Goal: Information Seeking & Learning: Learn about a topic

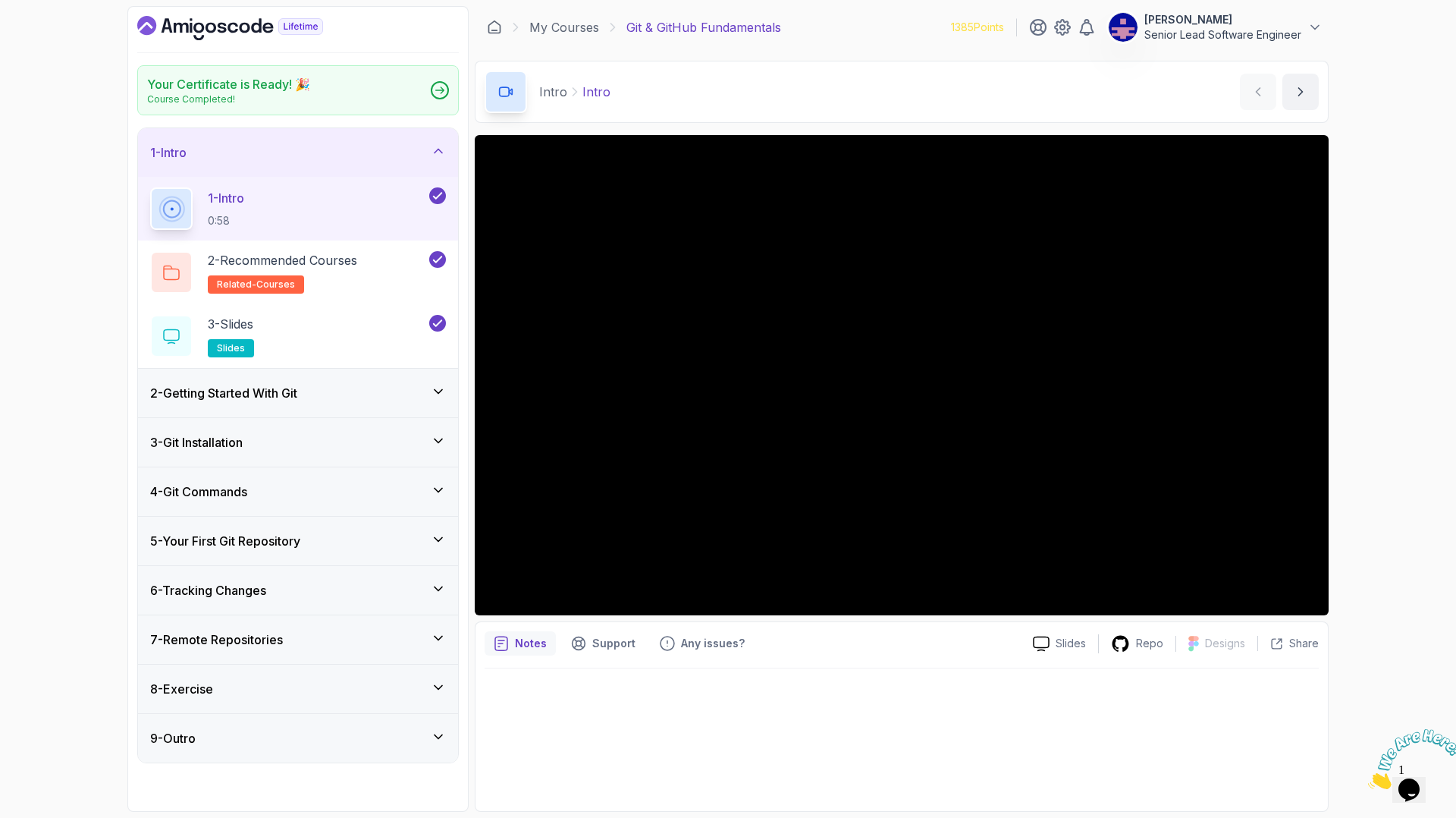
click at [301, 482] on div "4 - Git Commands" at bounding box center [298, 491] width 296 height 18
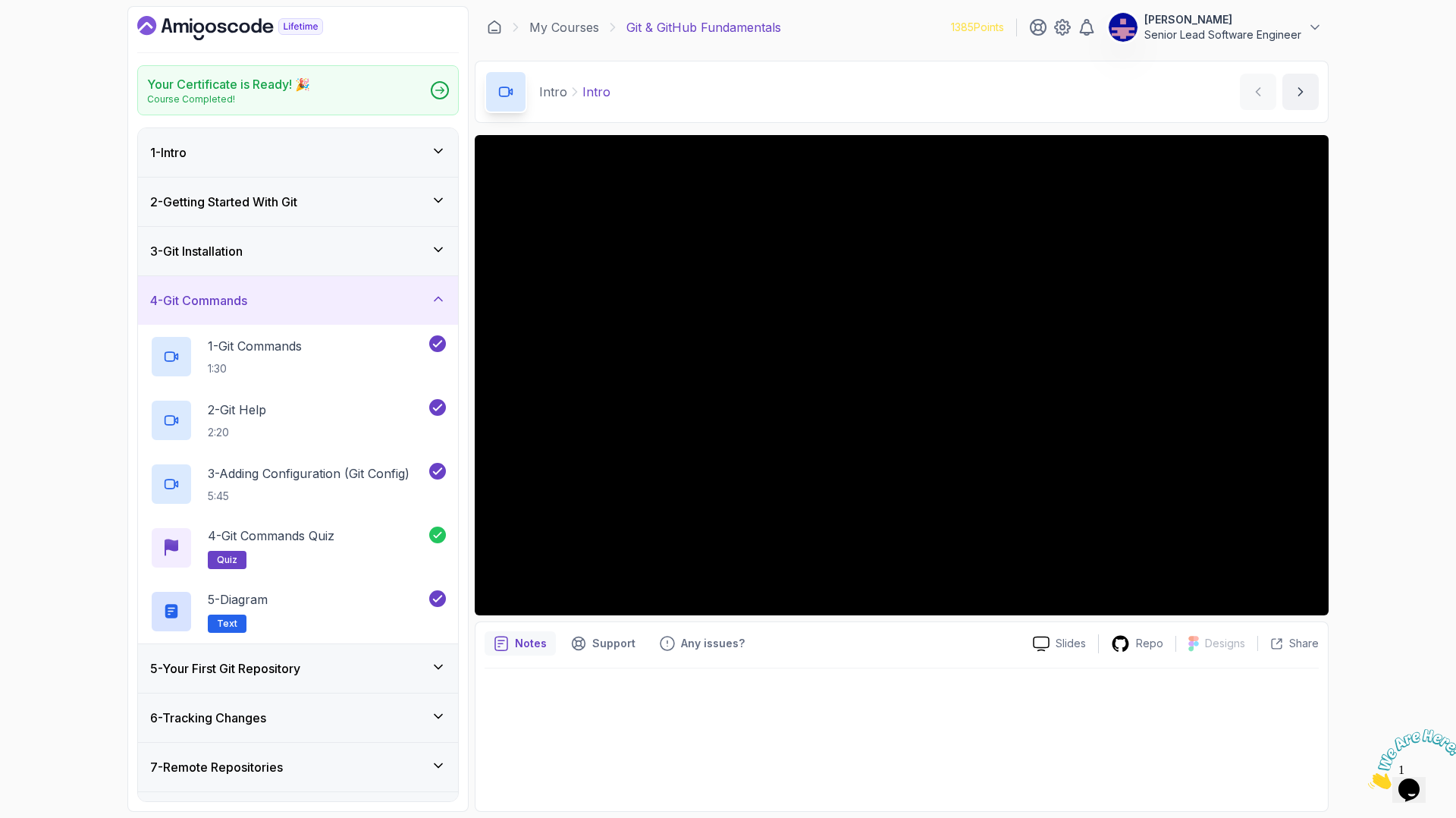
click at [261, 644] on div "5 - Your First Git Repository" at bounding box center [298, 668] width 320 height 49
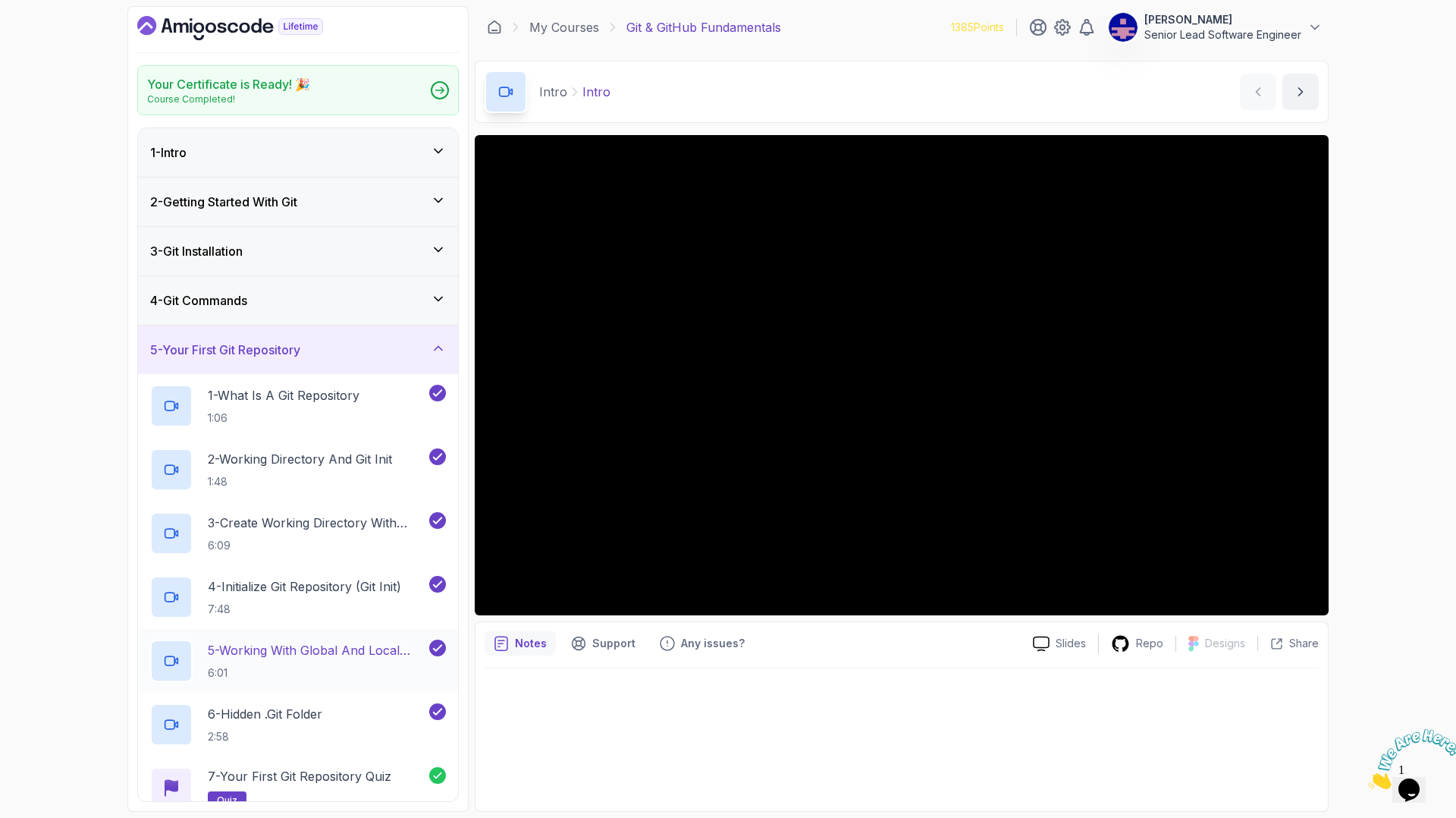
click at [240, 641] on p "5 - Working With Global And Local Configuration" at bounding box center [317, 650] width 218 height 18
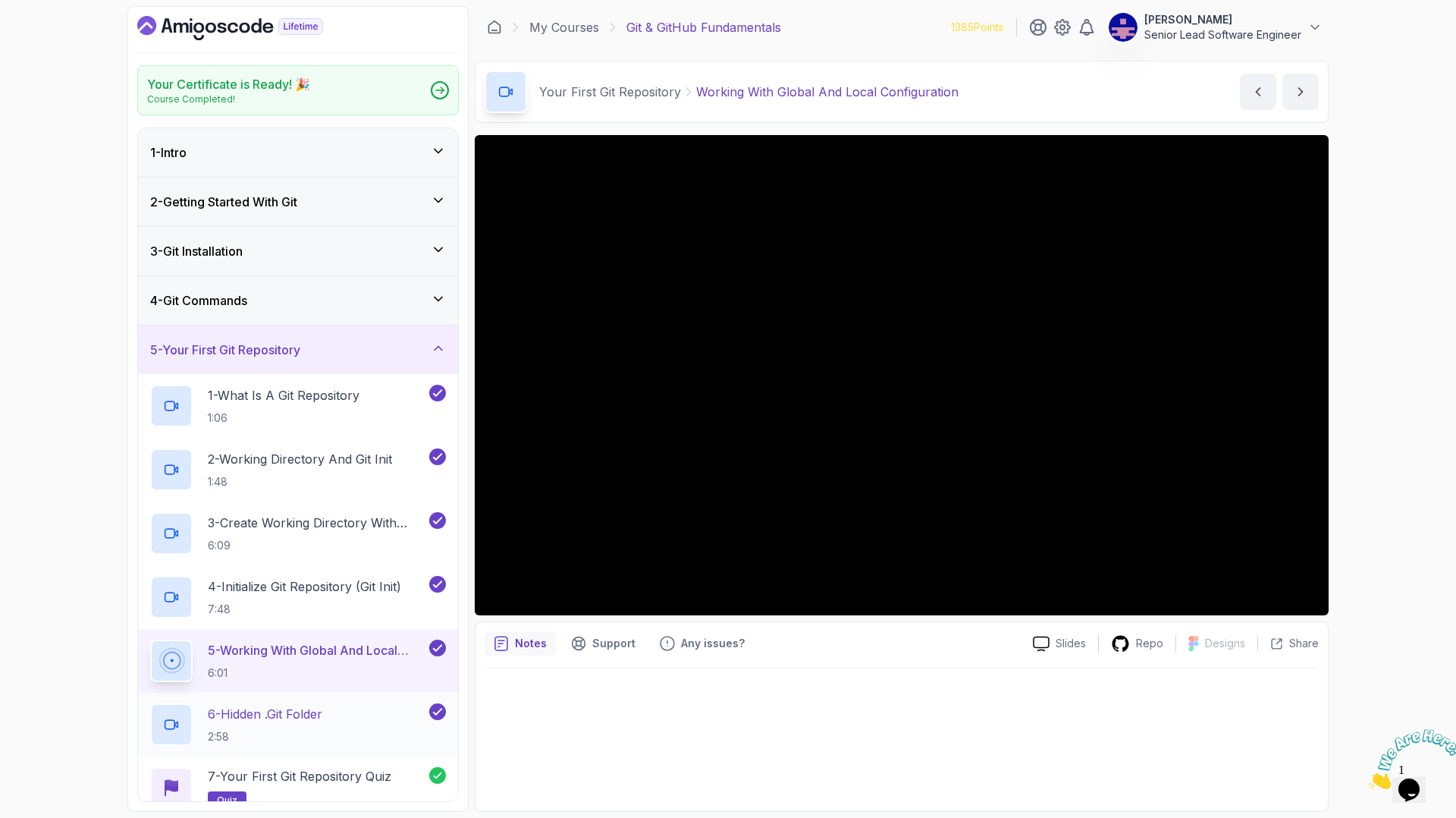
click at [243, 704] on p "6 - Hidden .git Folder" at bounding box center [265, 713] width 115 height 18
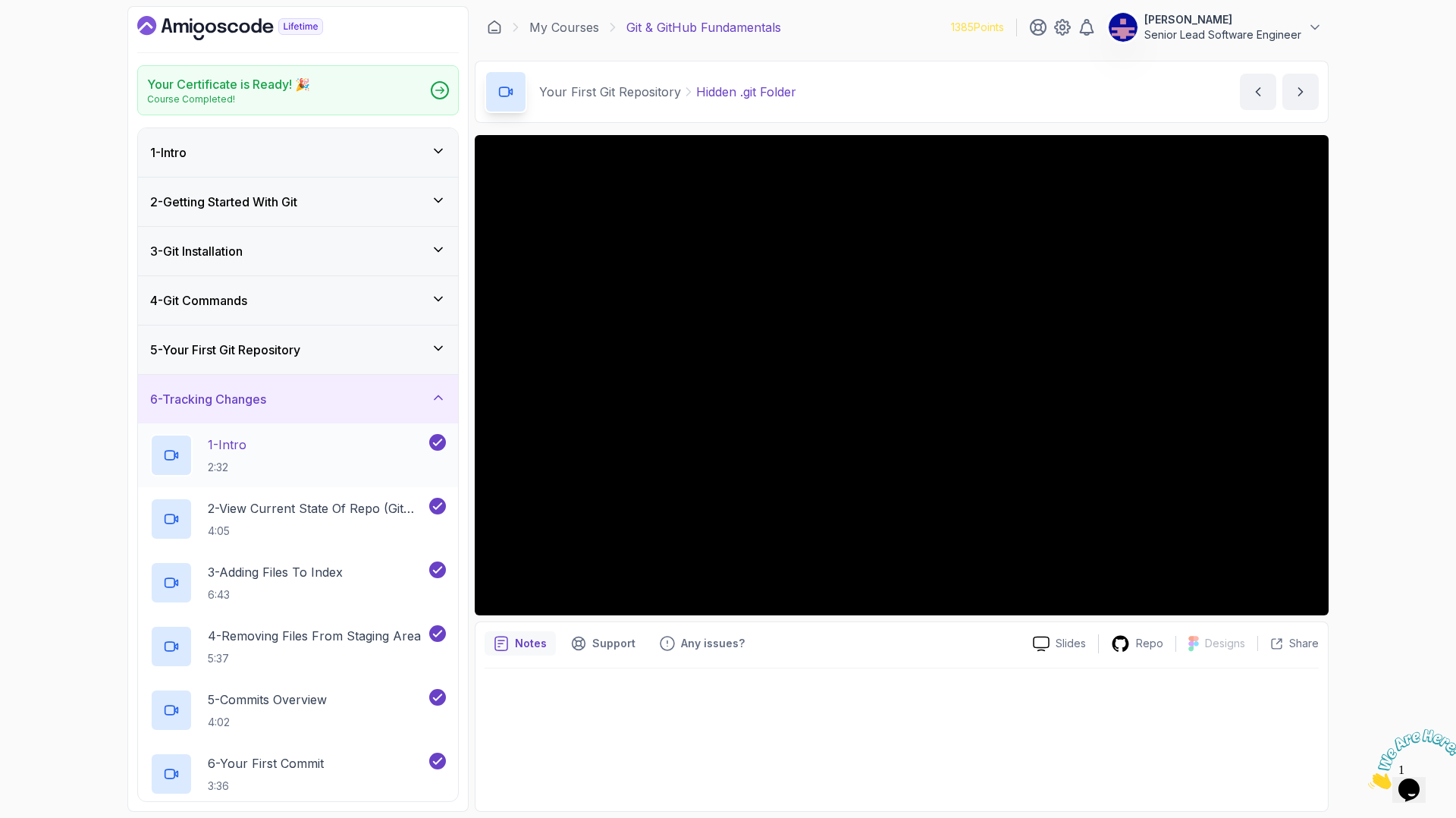
click at [208, 435] on p "1 - Intro" at bounding box center [227, 444] width 39 height 18
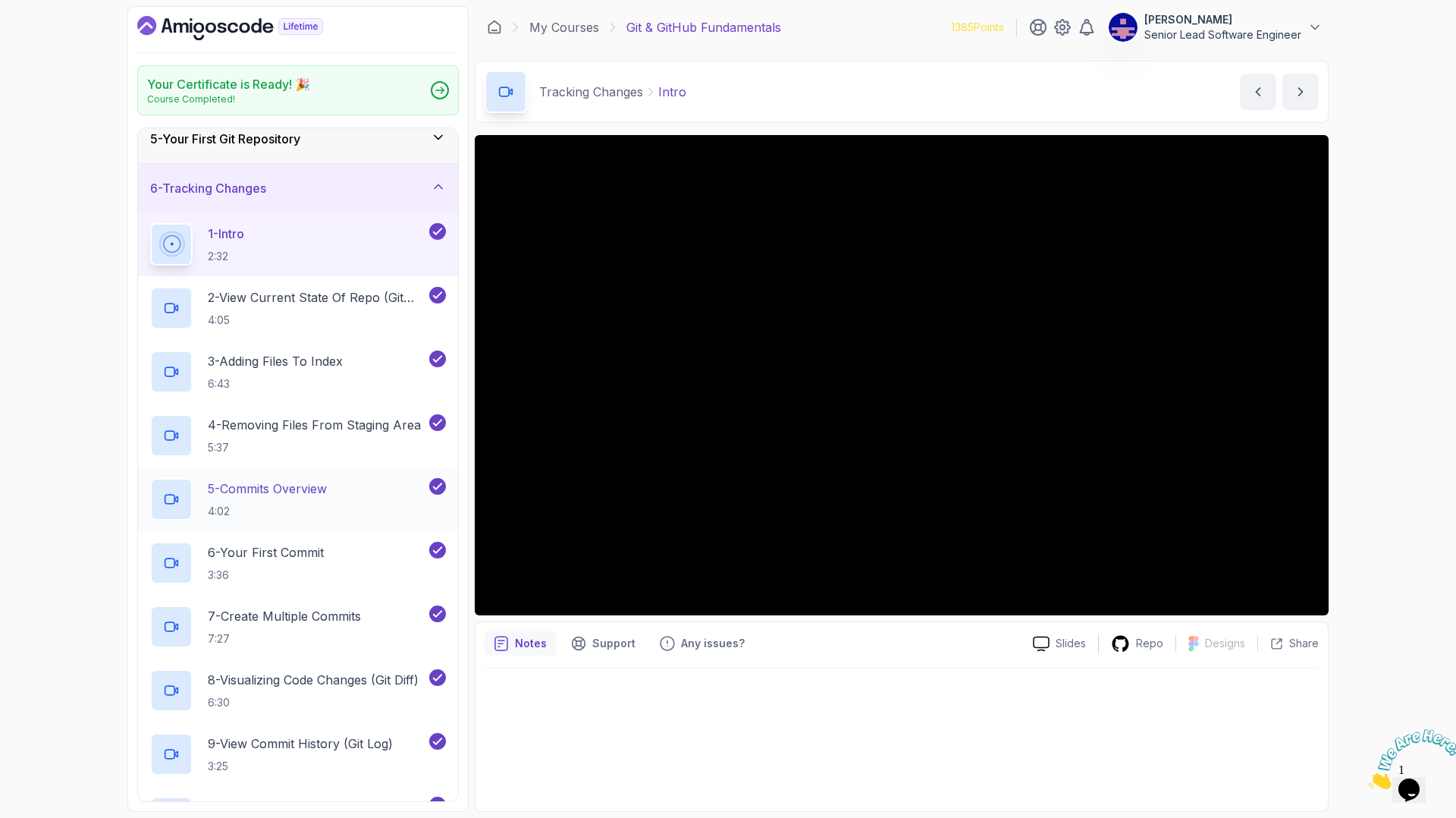
scroll to position [219, 0]
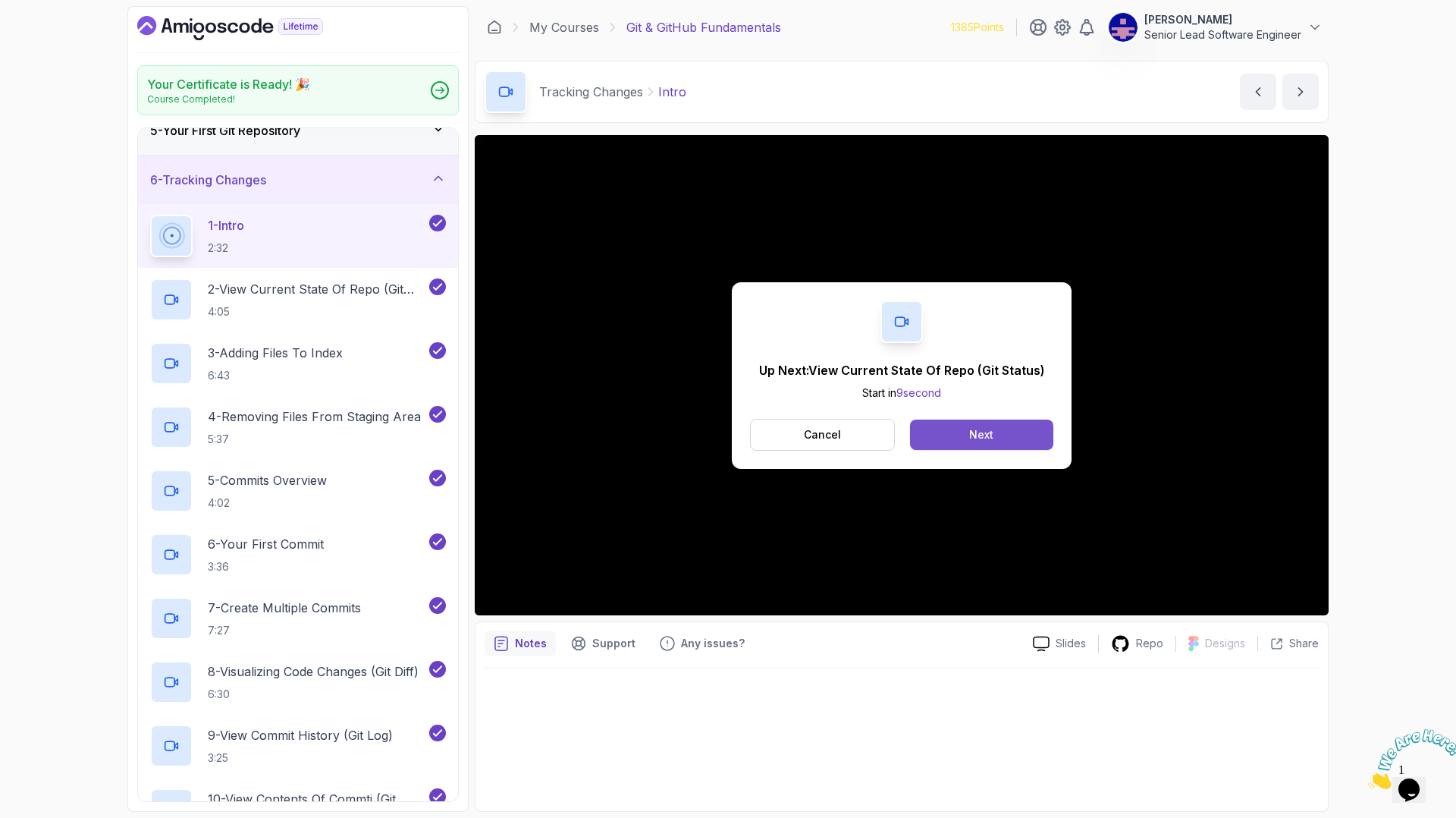
click at [970, 427] on div "Next" at bounding box center [982, 434] width 24 height 15
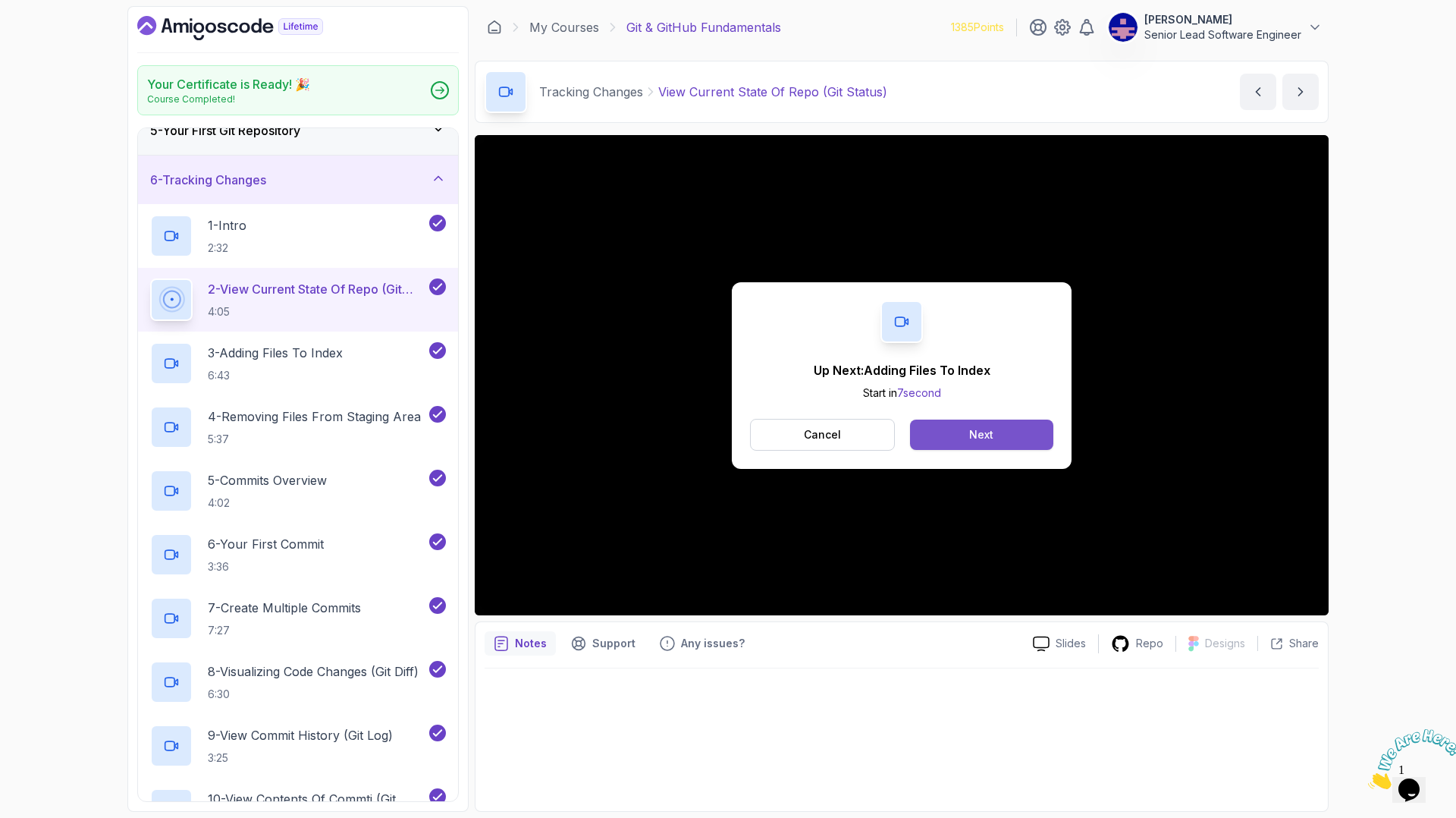
click at [939, 419] on button "Next" at bounding box center [982, 434] width 144 height 30
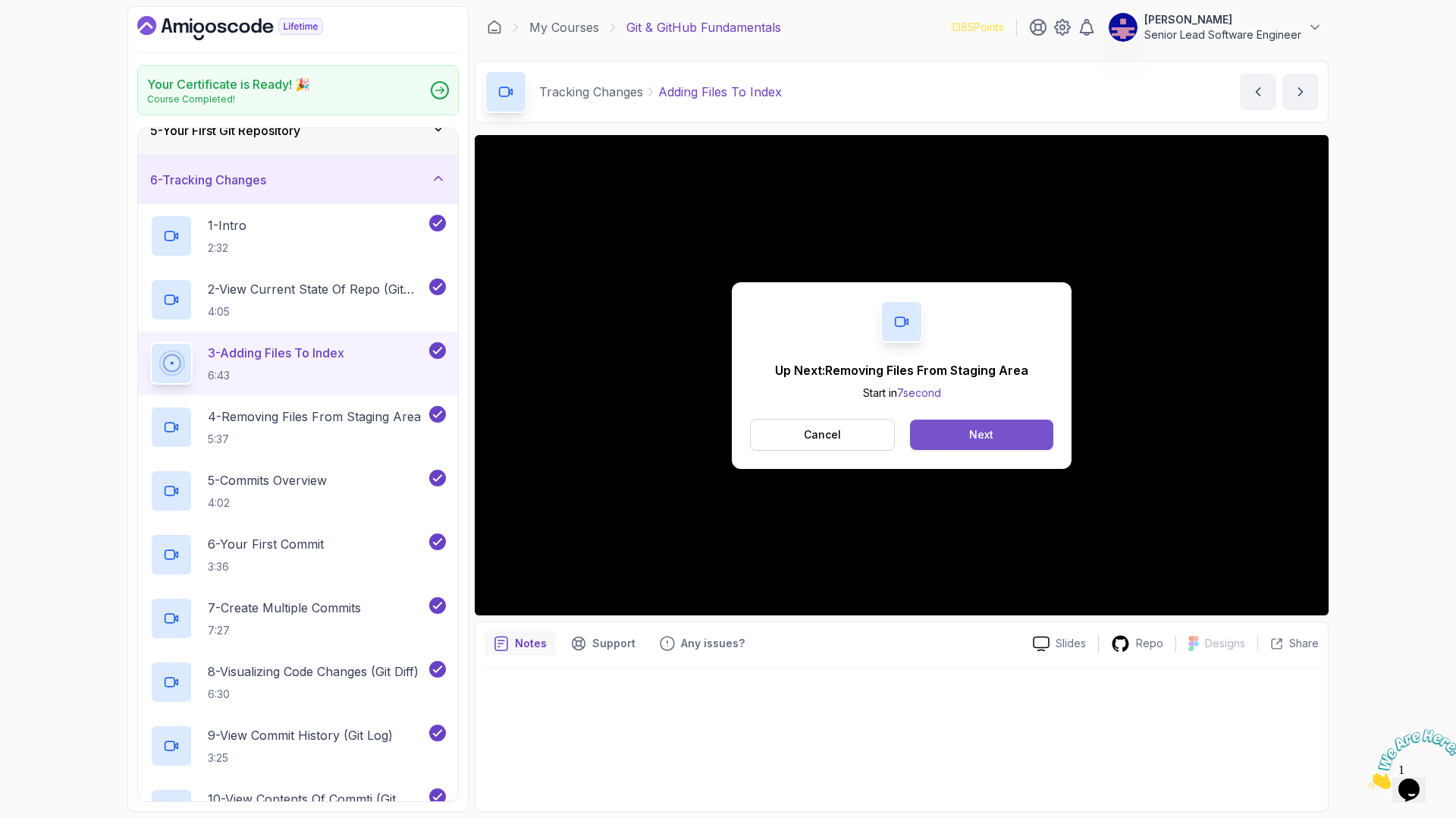
click at [952, 419] on button "Next" at bounding box center [982, 434] width 144 height 30
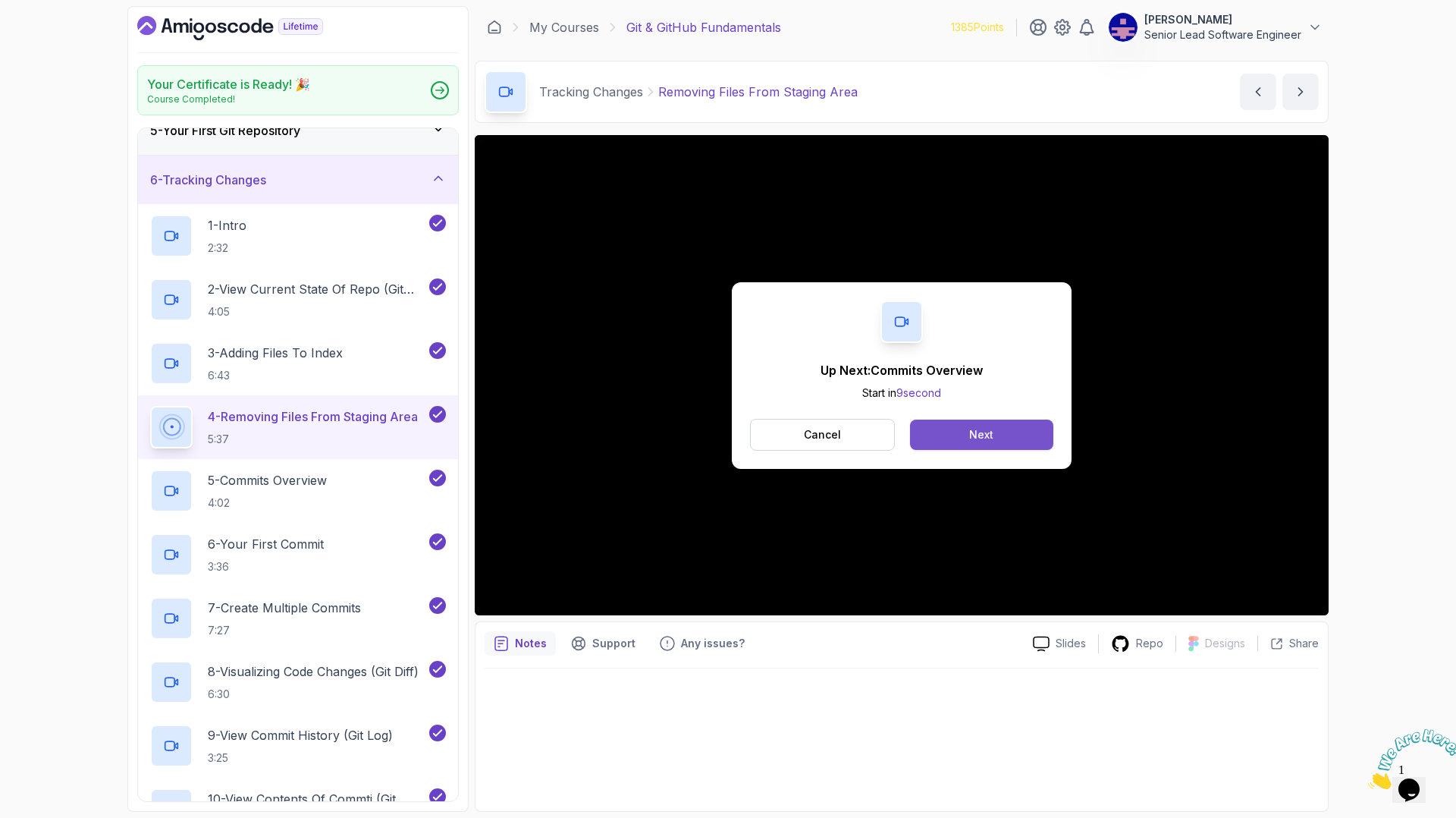
click at [971, 419] on button "Next" at bounding box center [982, 434] width 144 height 30
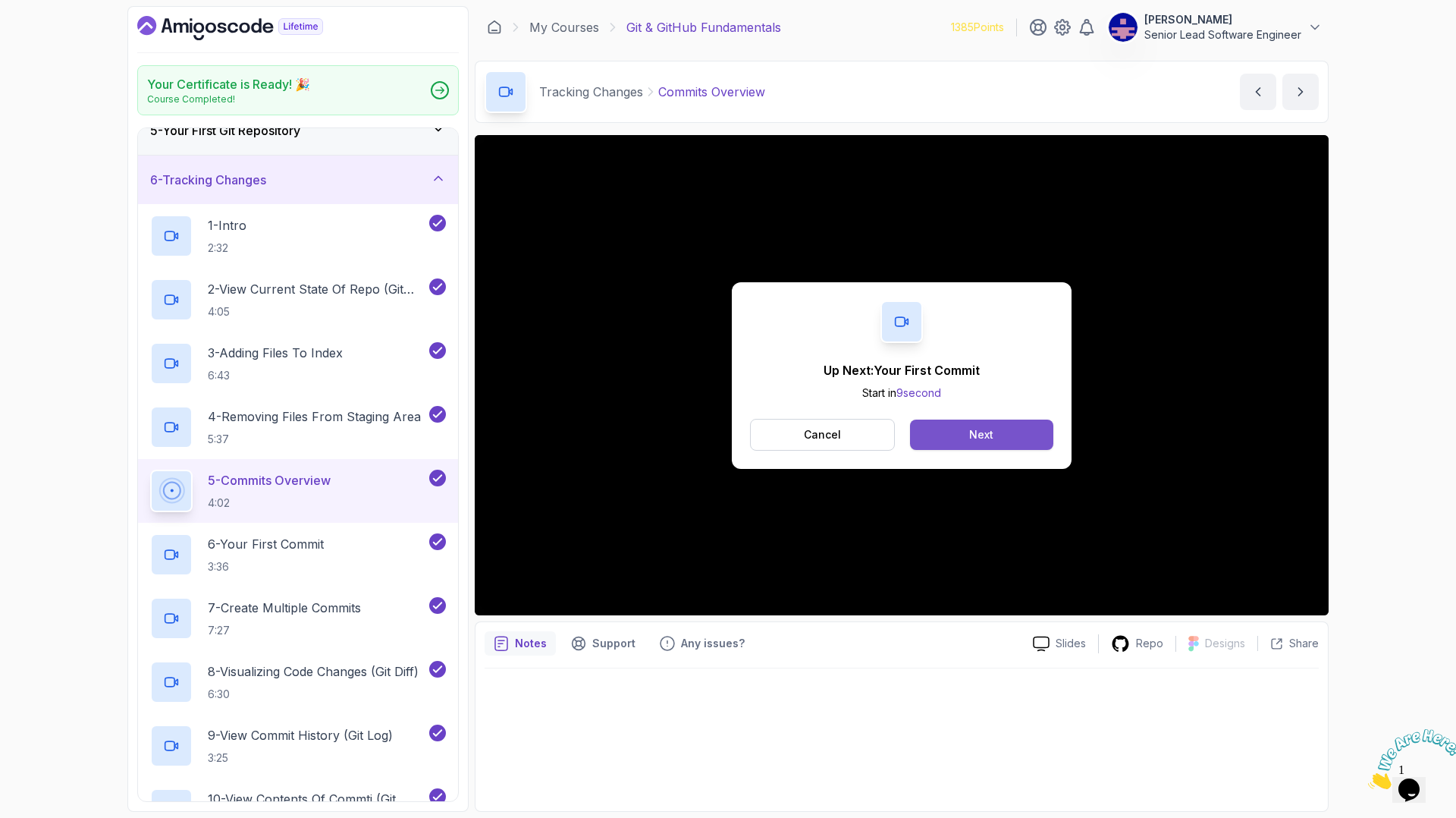
click at [973, 419] on button "Next" at bounding box center [982, 434] width 144 height 30
